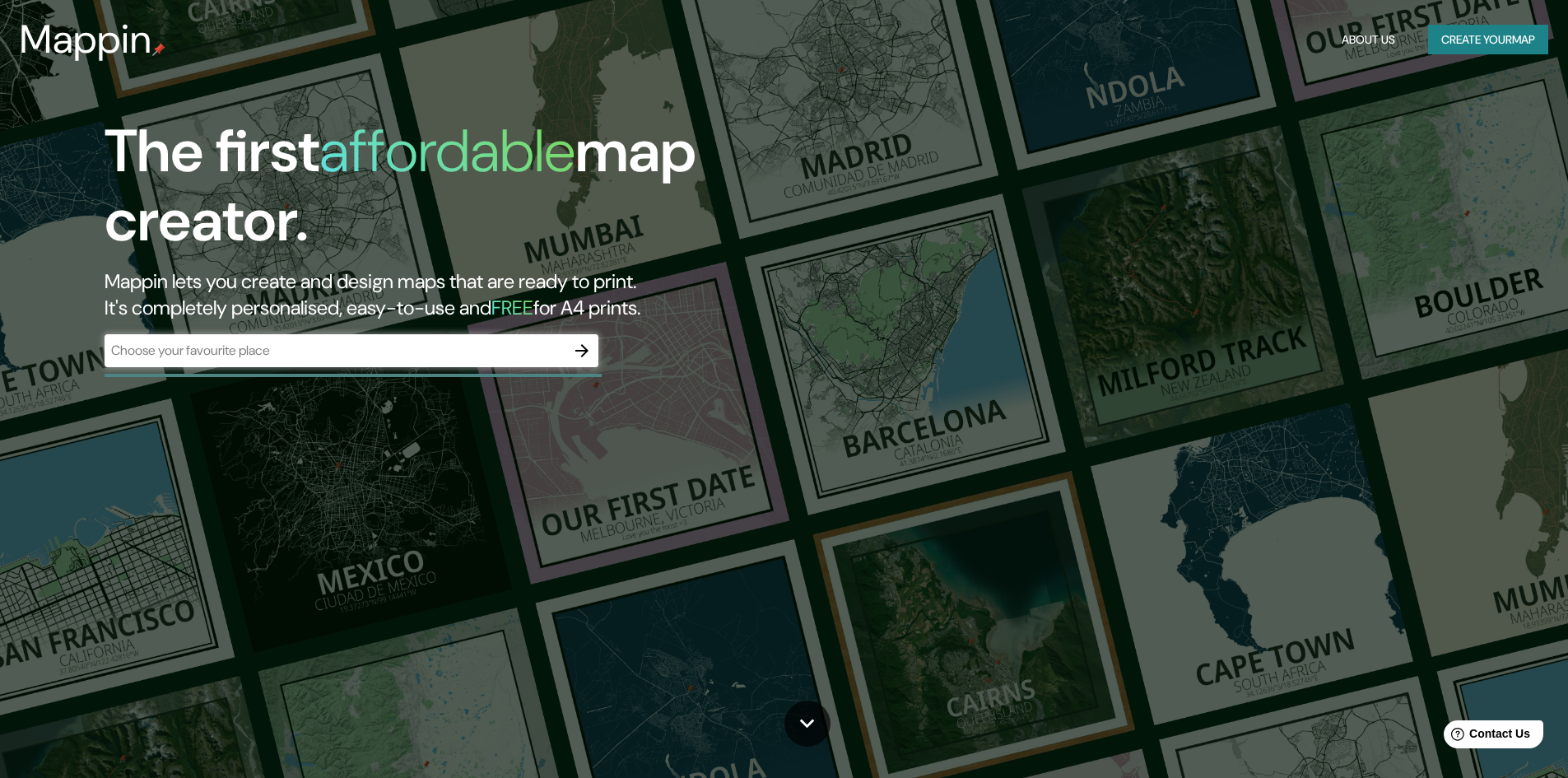
click at [328, 339] on div "​" at bounding box center [351, 351] width 494 height 33
paste input "Av. [PERSON_NAME][STREET_ADDRESS]"
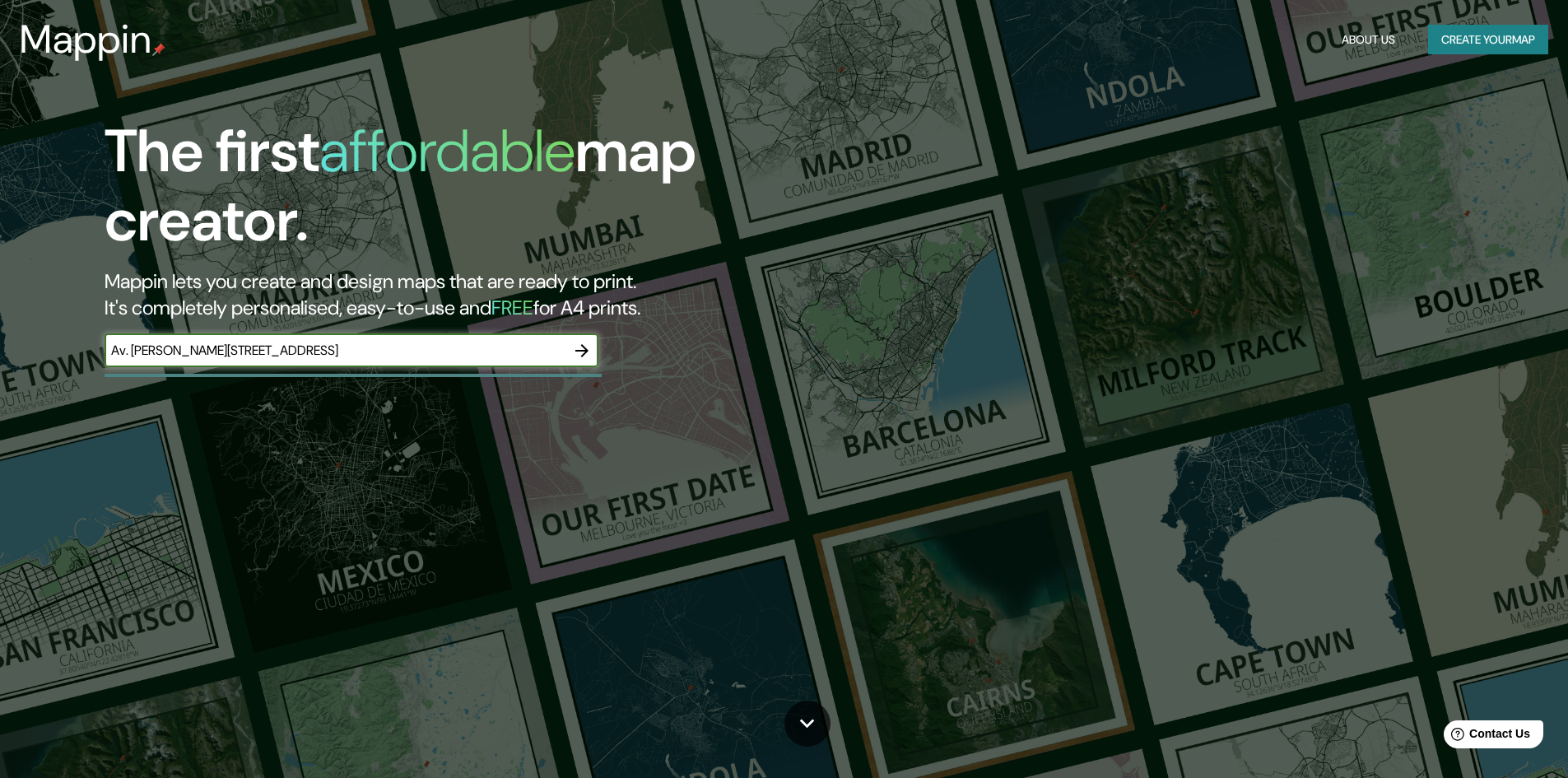
type input "Av. [PERSON_NAME][STREET_ADDRESS]"
click at [587, 352] on icon "button" at bounding box center [582, 351] width 13 height 13
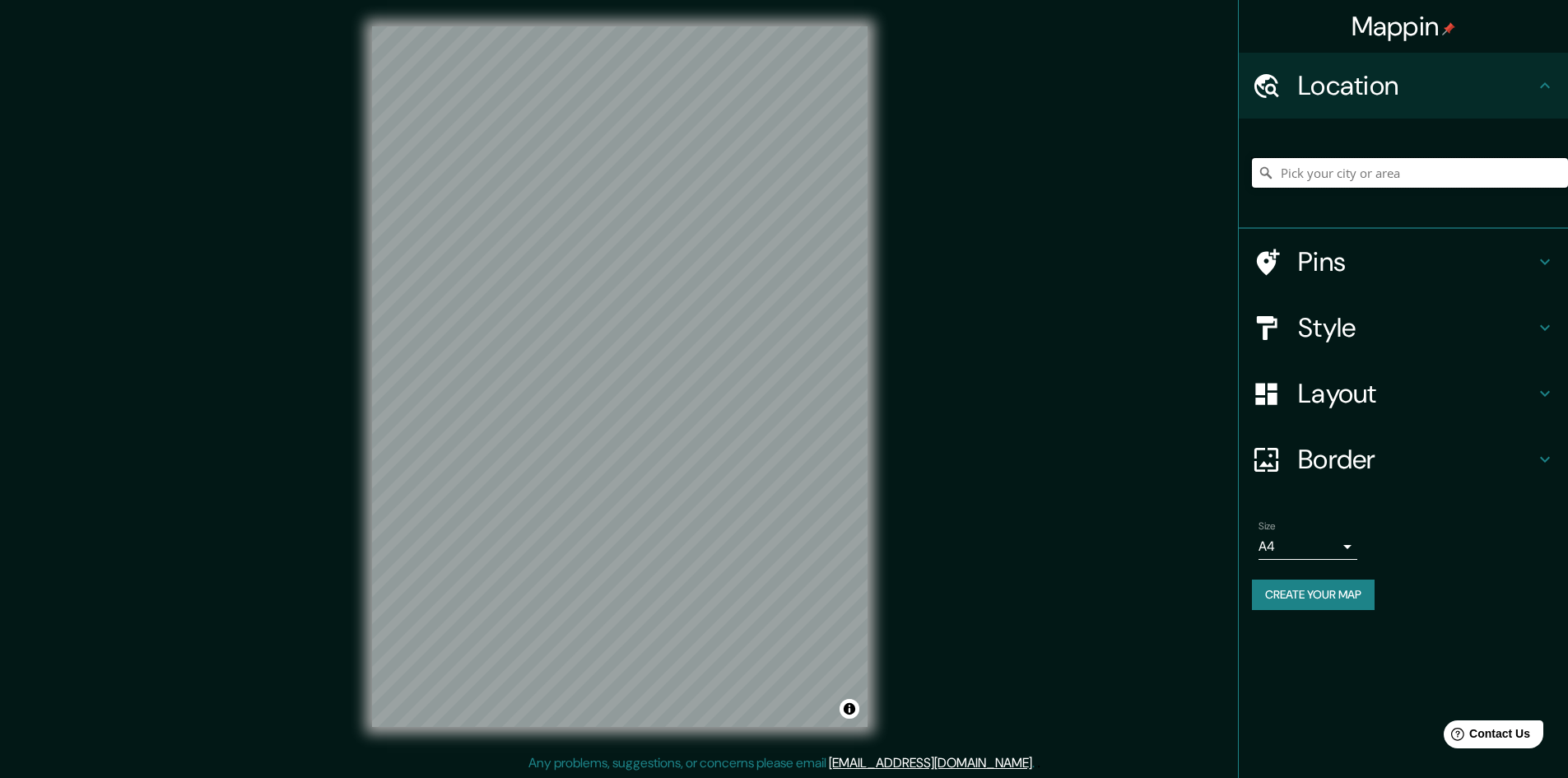
click at [1332, 174] on input "Pick your city or area" at bounding box center [1410, 173] width 316 height 30
paste input "Av. [PERSON_NAME][STREET_ADDRESS]"
click at [1431, 176] on input "[STREET_ADDRESS]" at bounding box center [1410, 173] width 316 height 30
type input "[STREET_ADDRESS]"
